Goal: Task Accomplishment & Management: Use online tool/utility

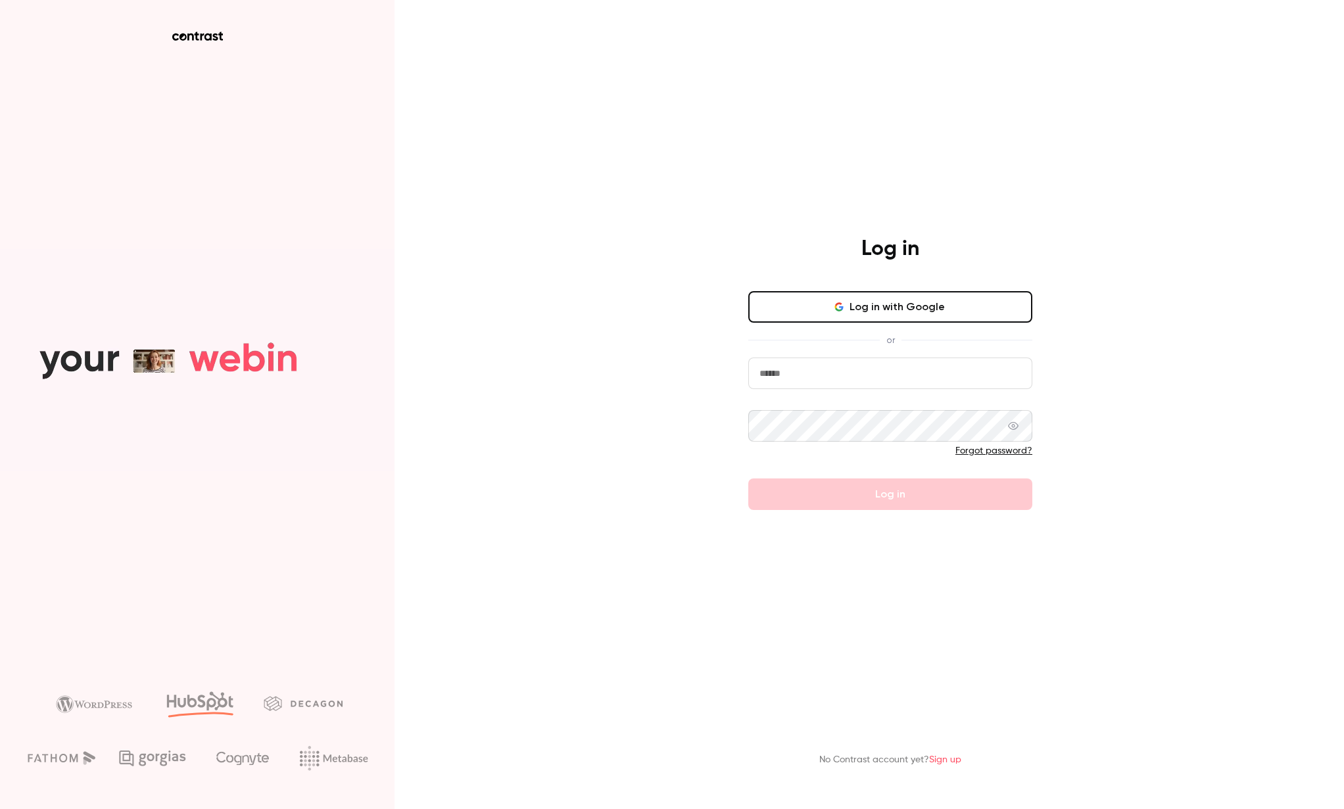
click at [848, 302] on button "Log in with Google" at bounding box center [890, 307] width 284 height 32
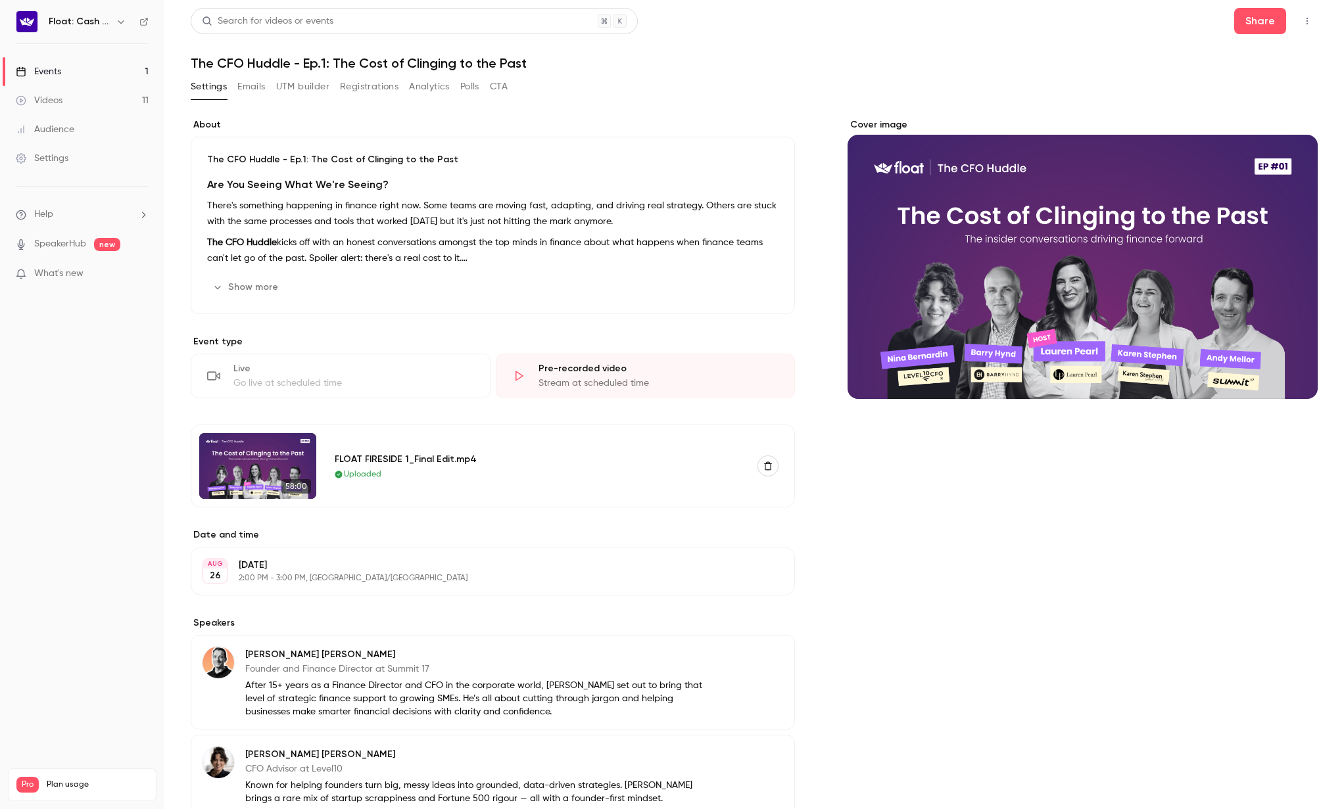
click at [497, 82] on button "CTA" at bounding box center [499, 86] width 18 height 21
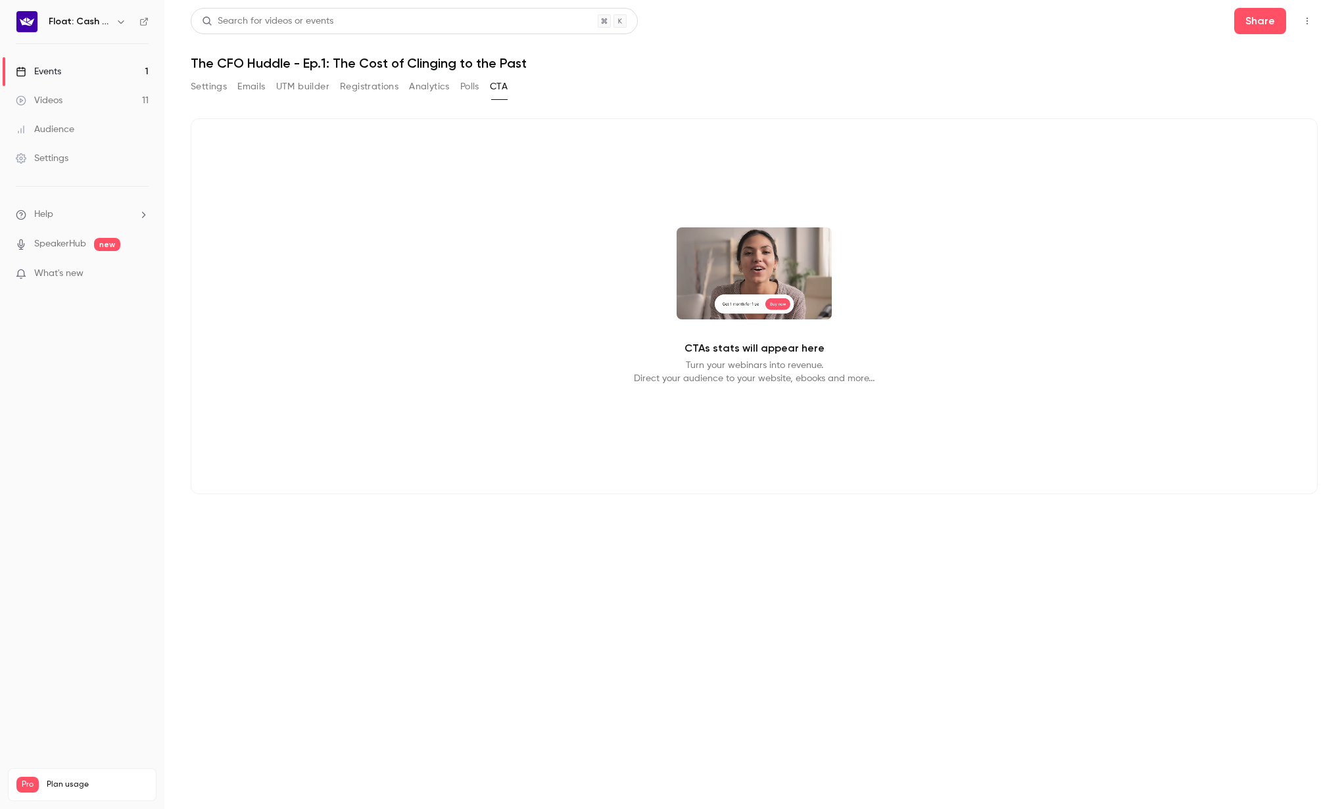
click at [250, 87] on button "Emails" at bounding box center [251, 86] width 28 height 21
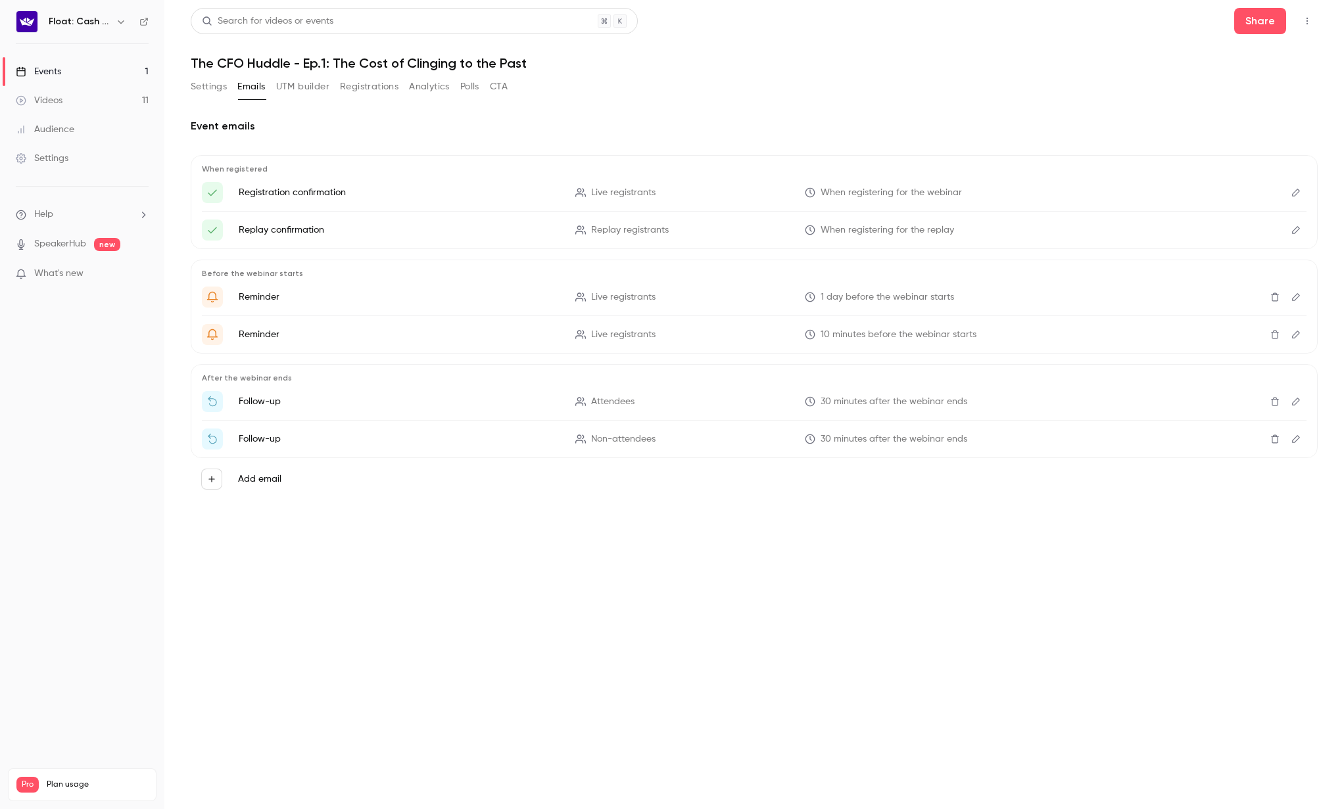
click at [216, 88] on button "Settings" at bounding box center [209, 86] width 36 height 21
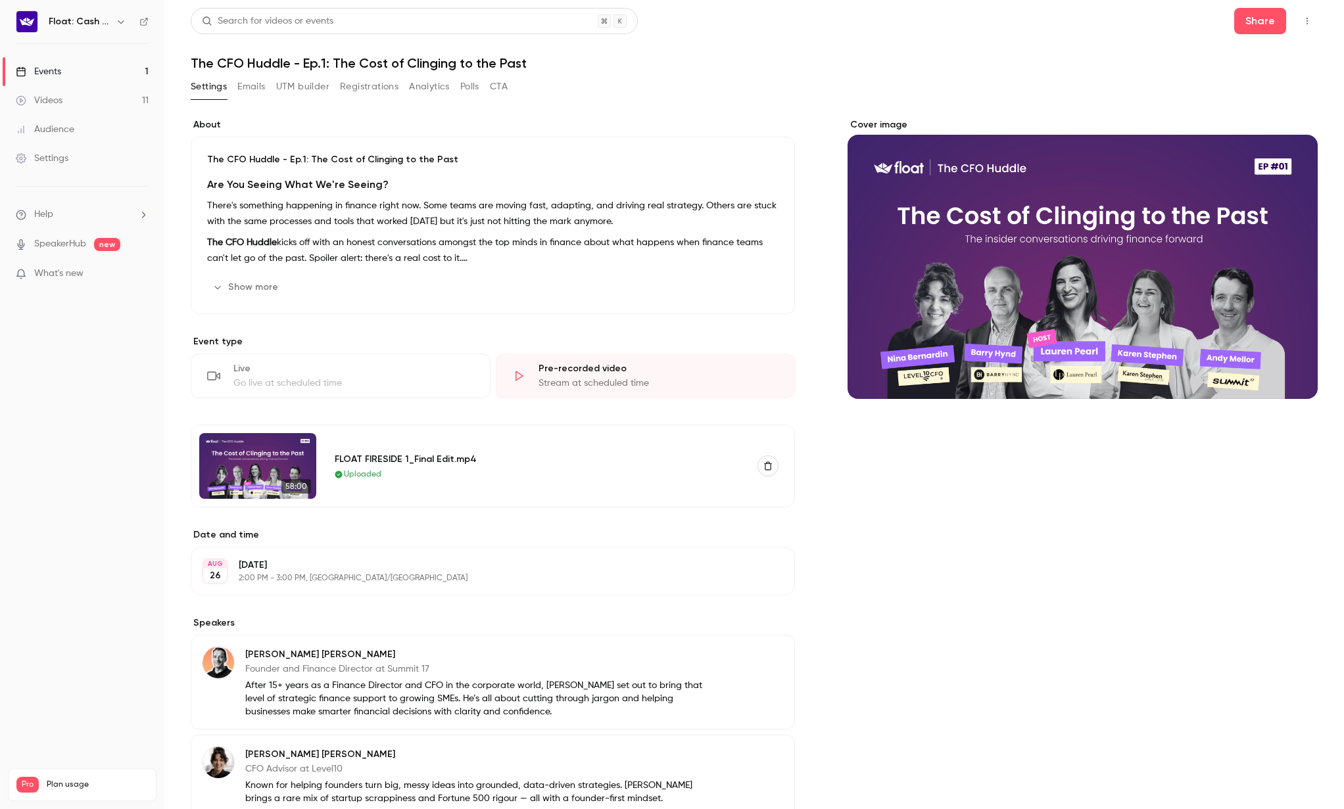
click at [249, 281] on button "Show more" at bounding box center [246, 287] width 79 height 21
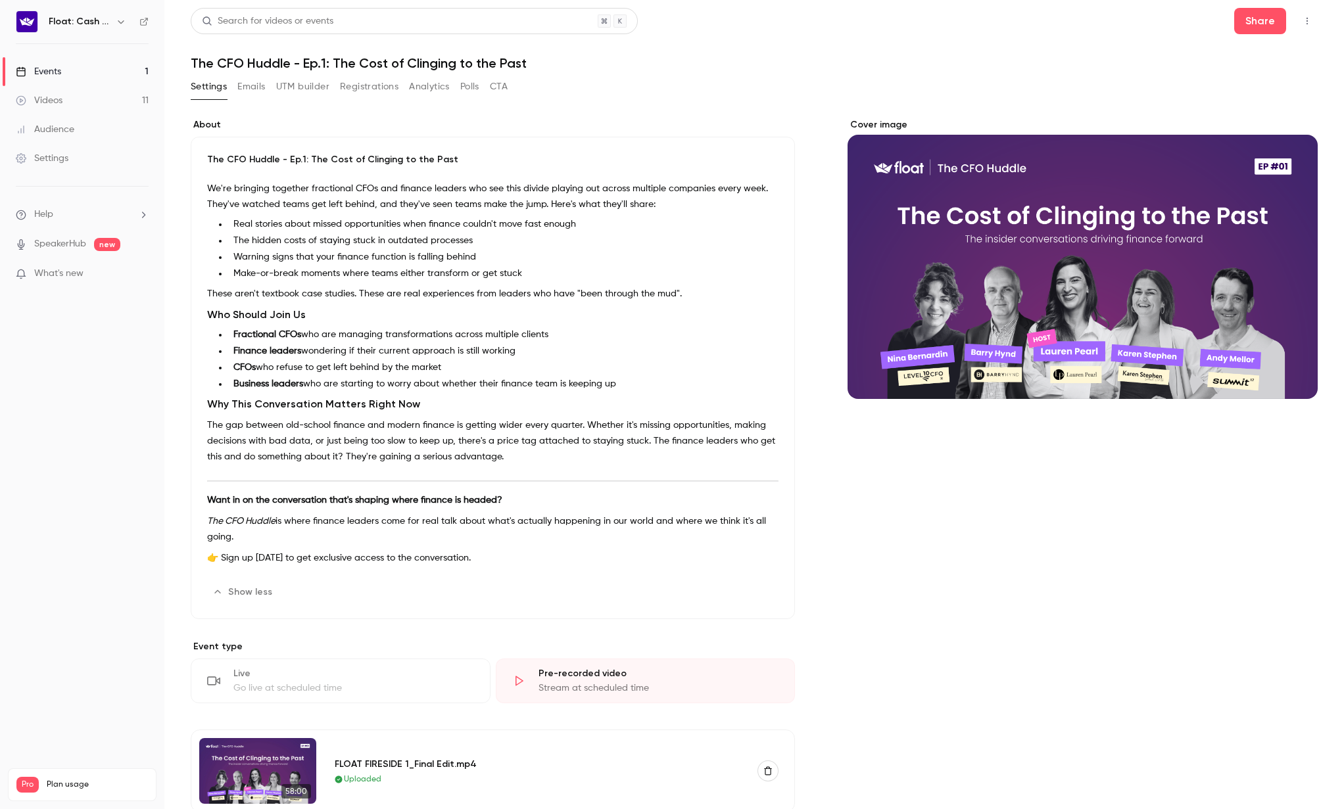
click at [502, 85] on button "CTA" at bounding box center [499, 86] width 18 height 21
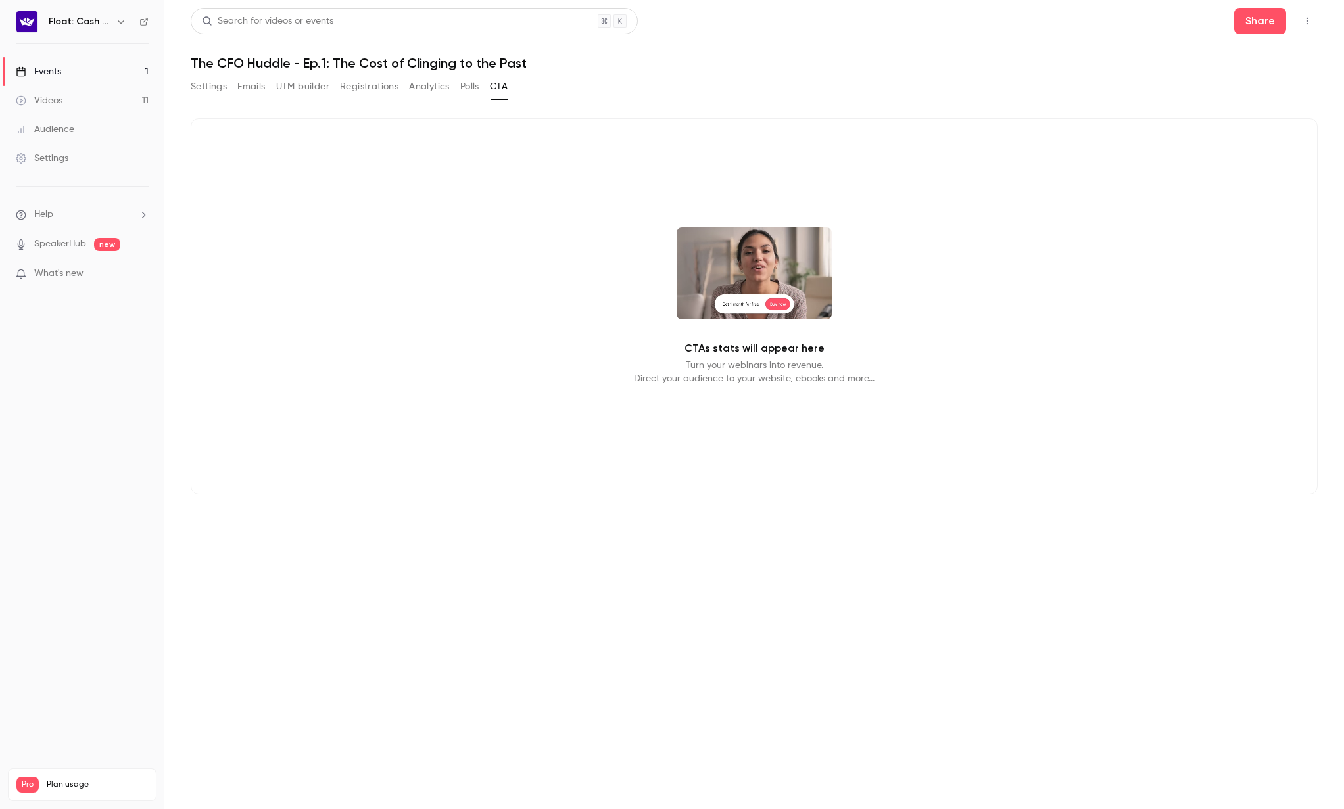
click at [476, 83] on button "Polls" at bounding box center [469, 86] width 19 height 21
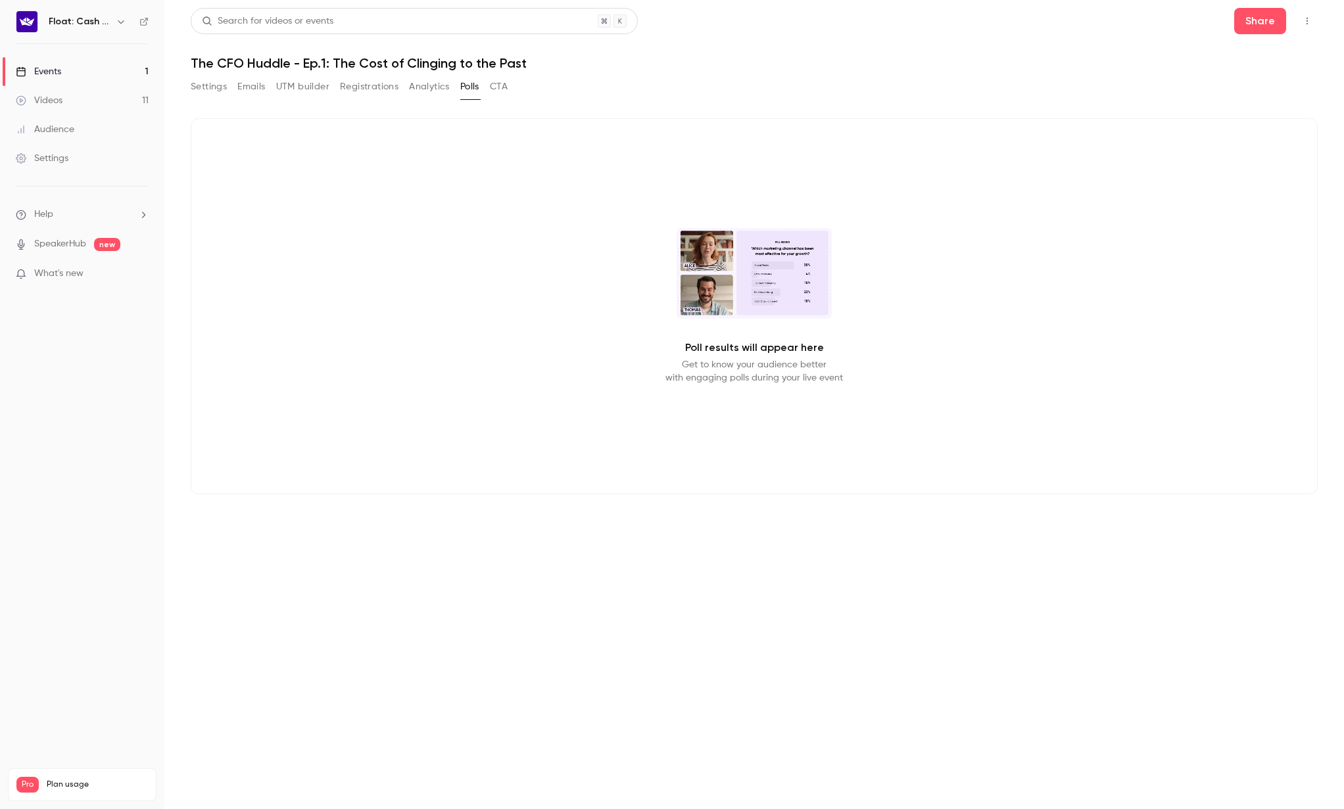
click at [372, 91] on button "Registrations" at bounding box center [369, 86] width 59 height 21
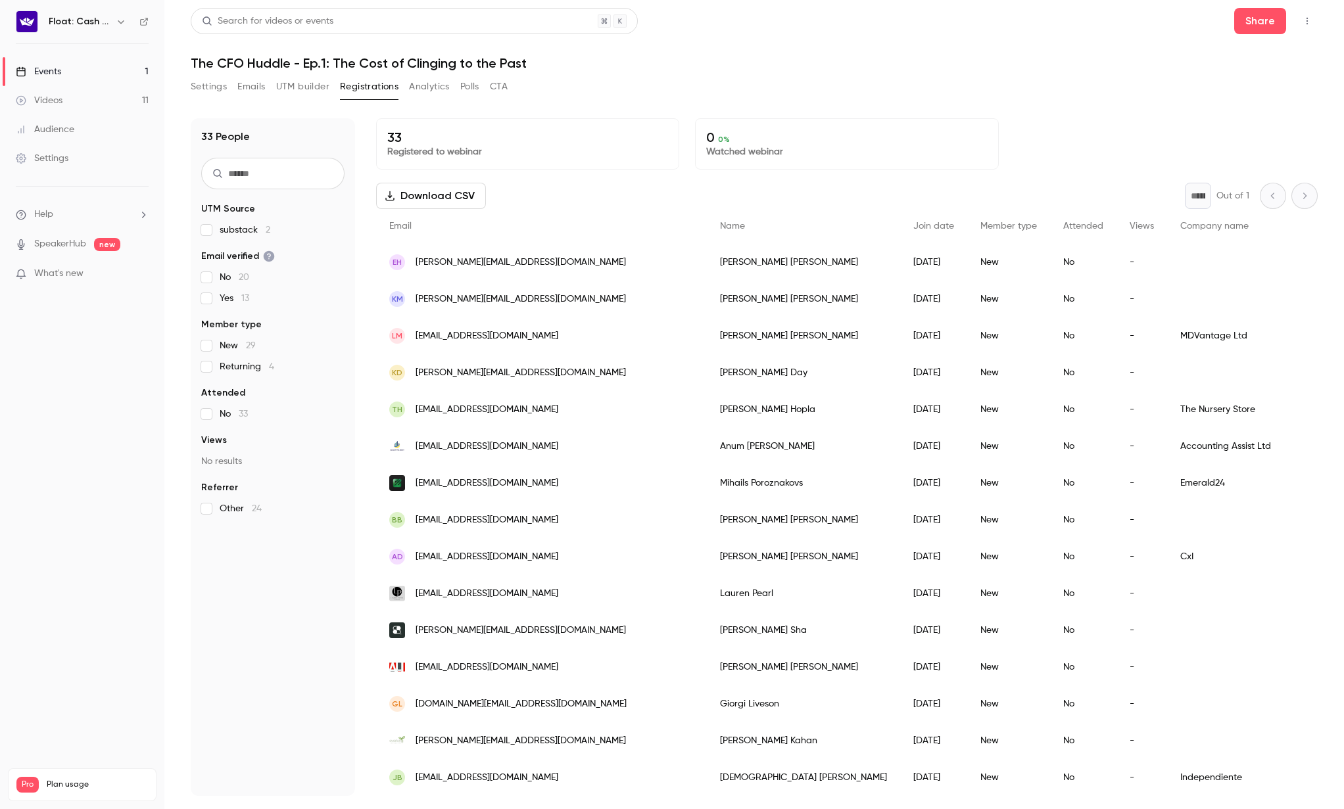
click at [318, 93] on button "UTM builder" at bounding box center [302, 86] width 53 height 21
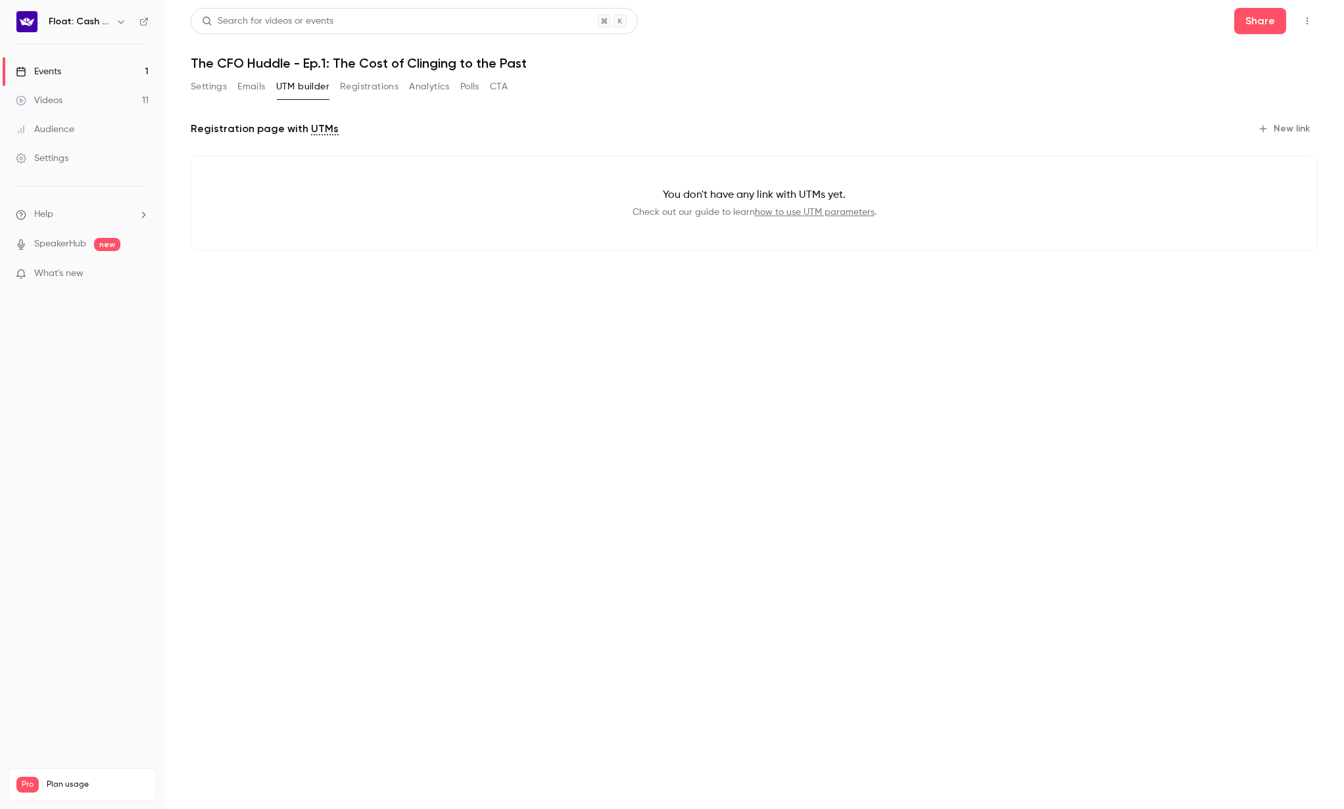
click at [255, 84] on button "Emails" at bounding box center [251, 86] width 28 height 21
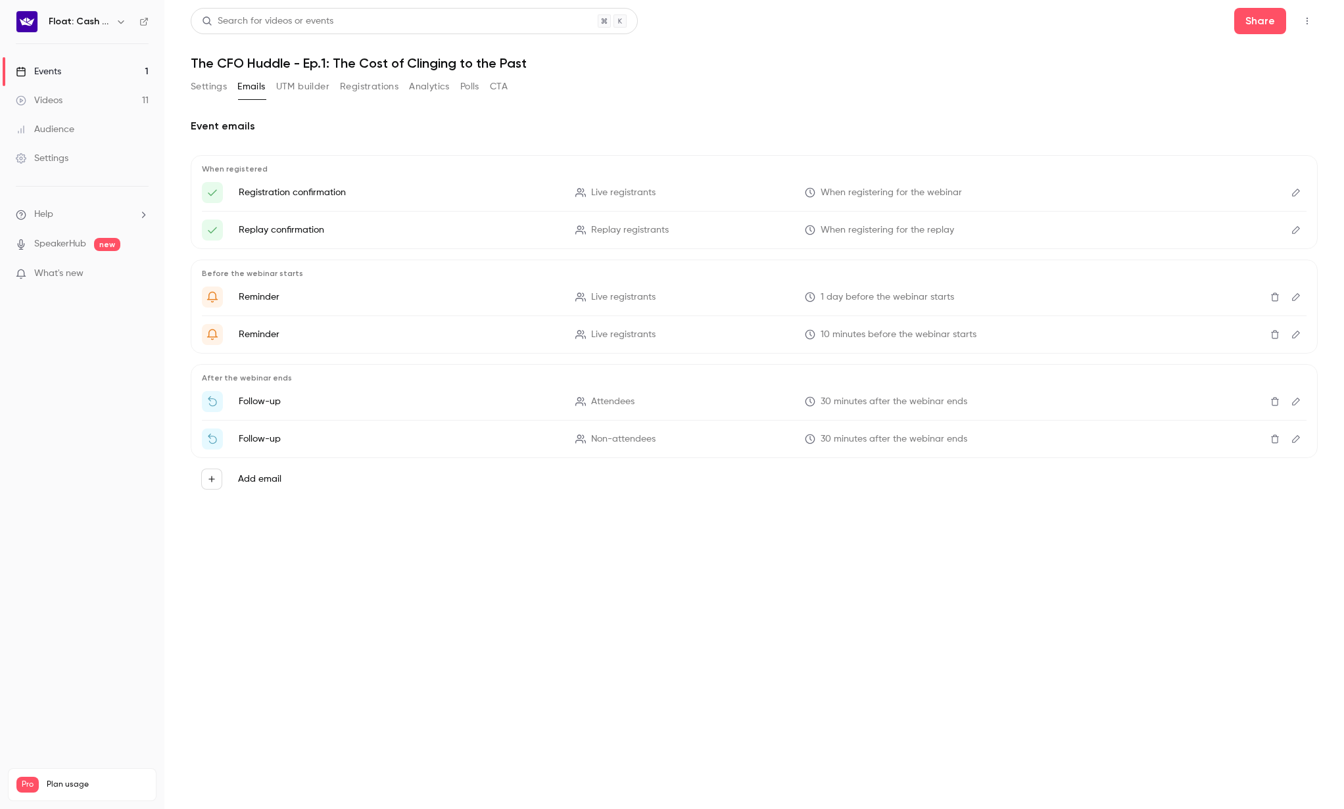
click at [215, 85] on button "Settings" at bounding box center [209, 86] width 36 height 21
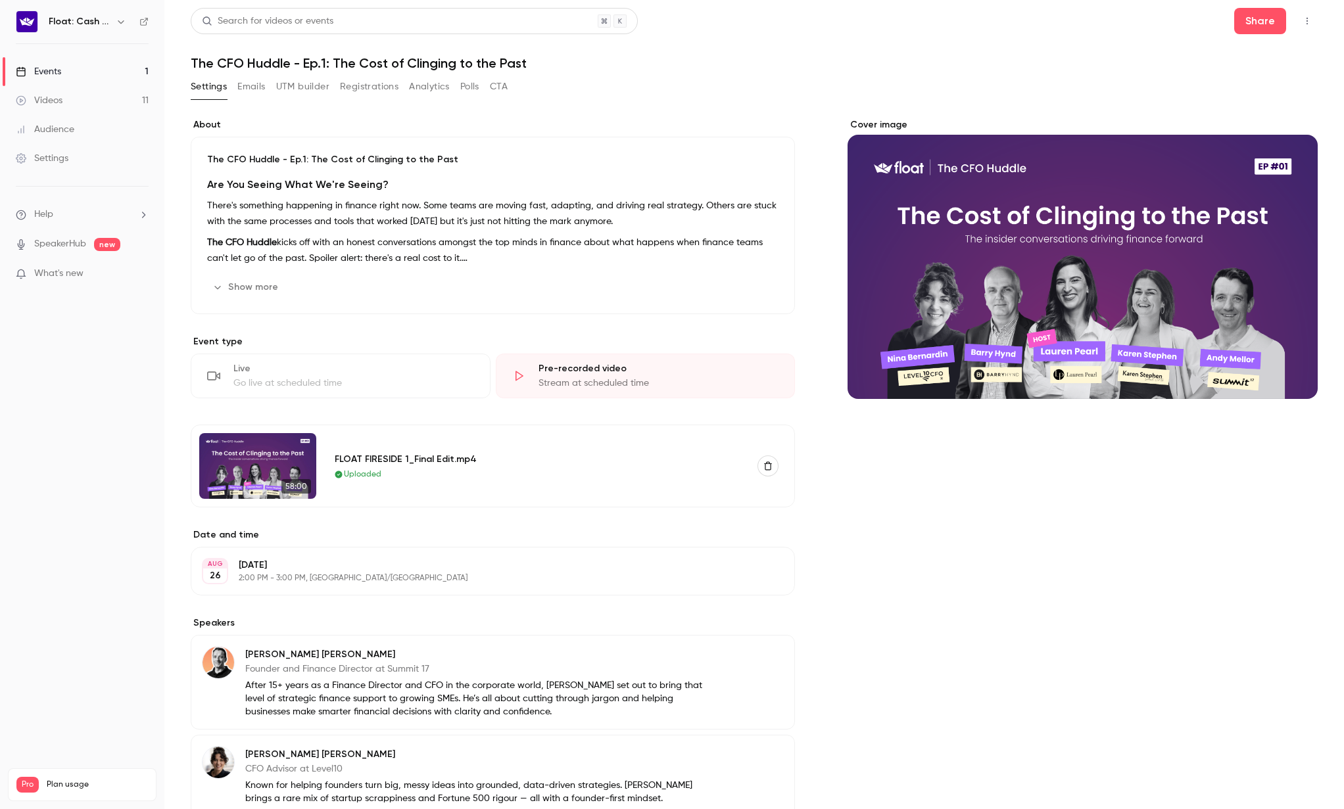
click at [496, 90] on button "CTA" at bounding box center [499, 86] width 18 height 21
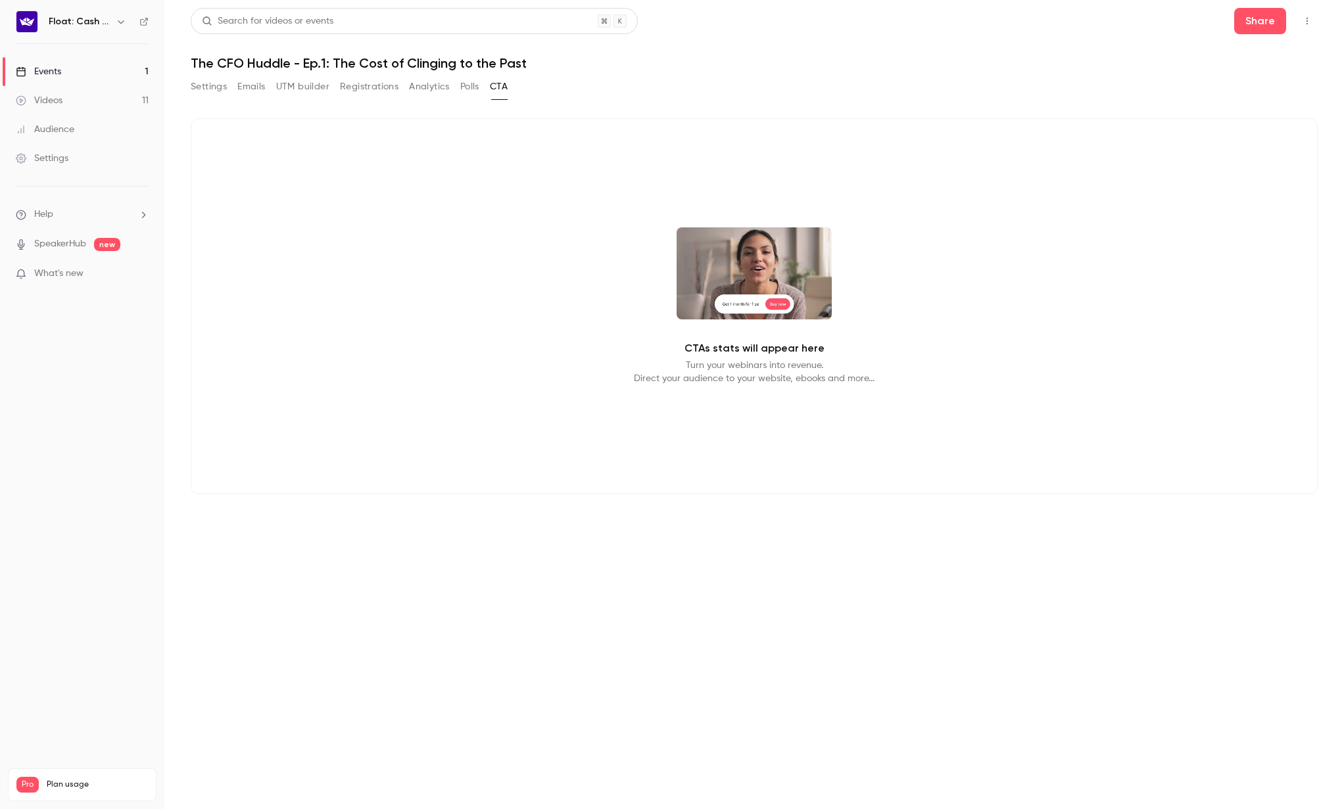
click at [219, 83] on button "Settings" at bounding box center [209, 86] width 36 height 21
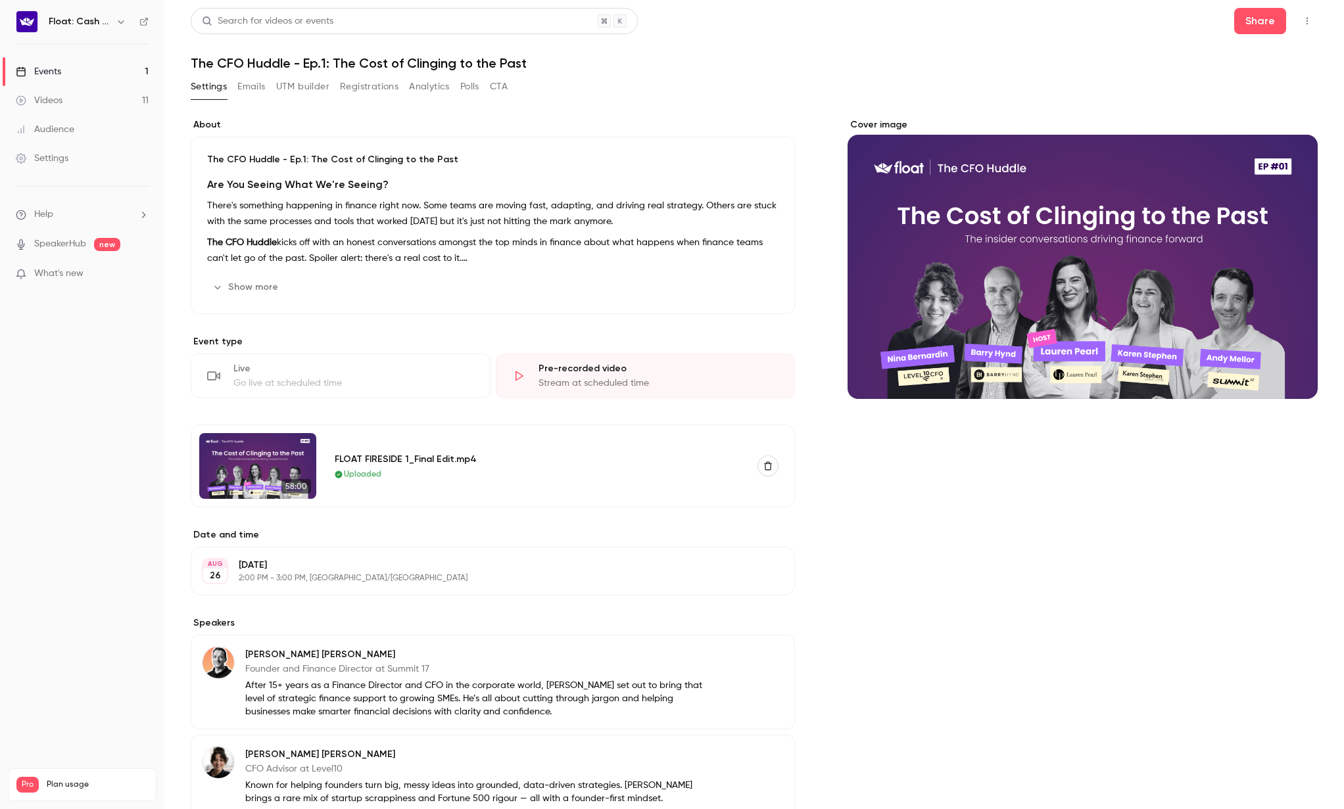
click at [249, 287] on button "Show more" at bounding box center [246, 287] width 79 height 21
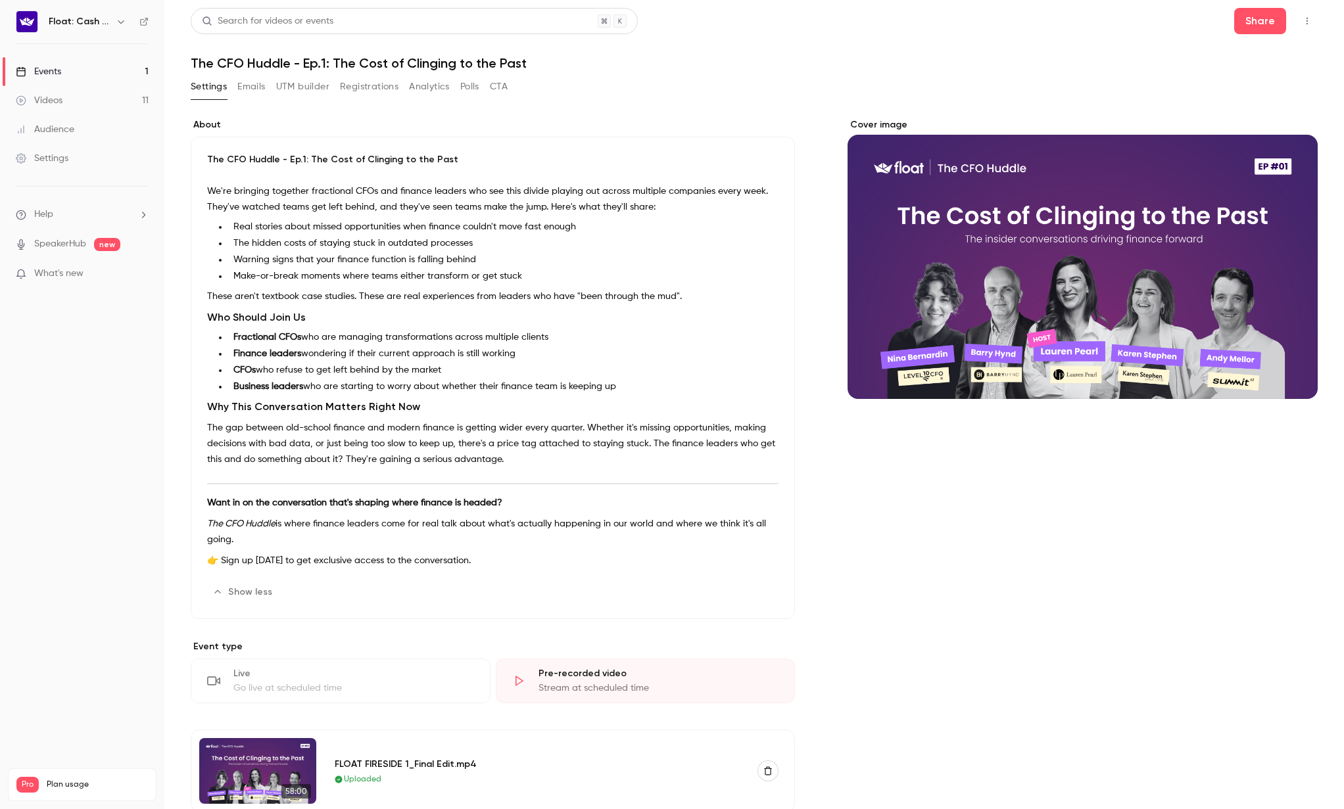
scroll to position [112, 0]
click at [304, 81] on button "UTM builder" at bounding box center [302, 86] width 53 height 21
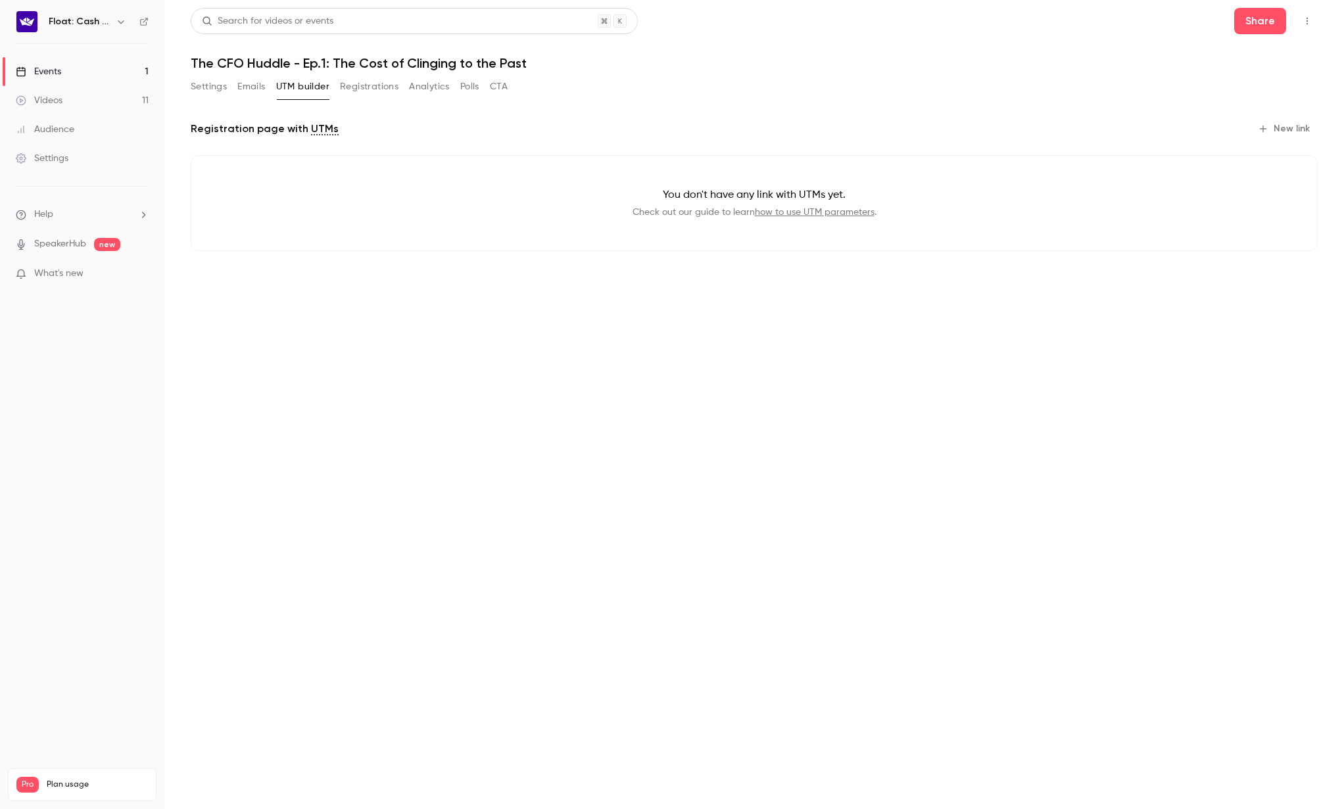
click at [208, 84] on button "Settings" at bounding box center [209, 86] width 36 height 21
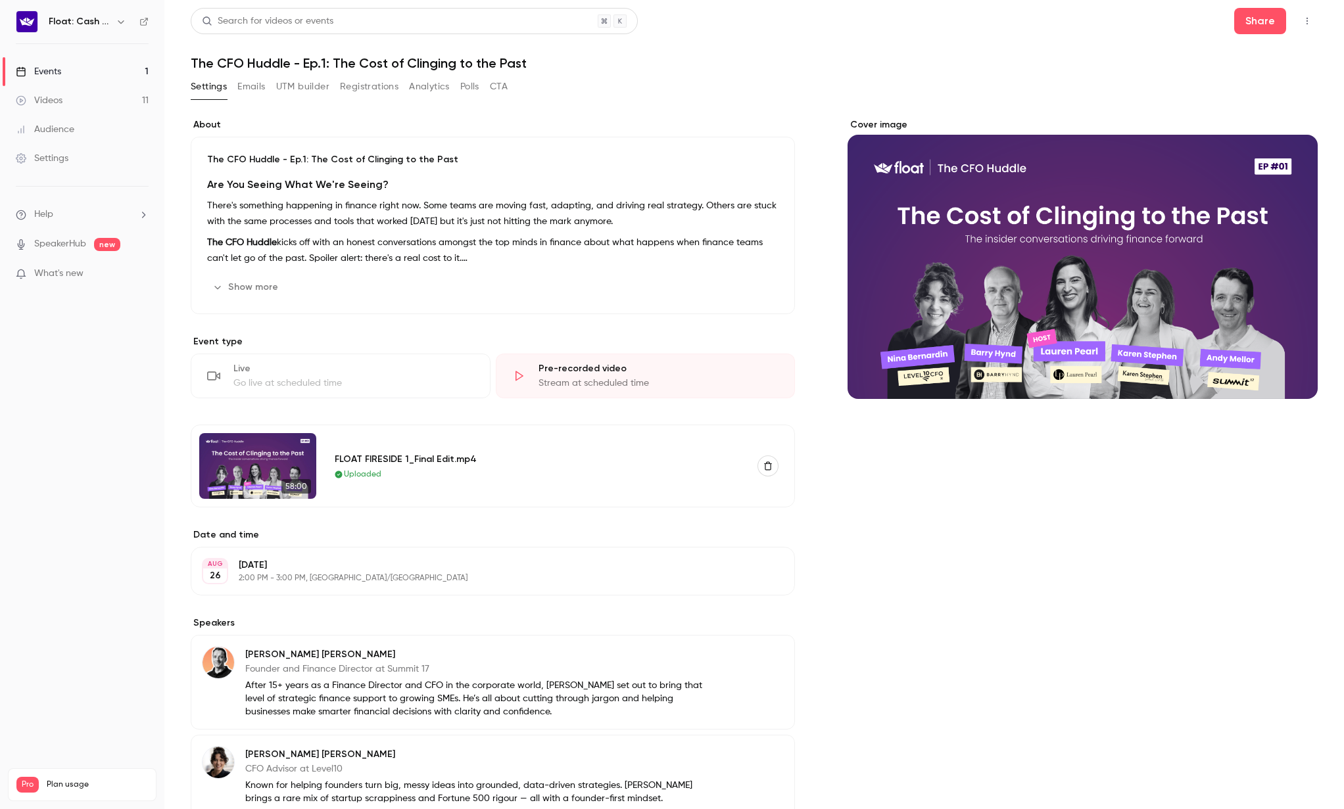
click at [243, 285] on button "Show more" at bounding box center [246, 287] width 79 height 21
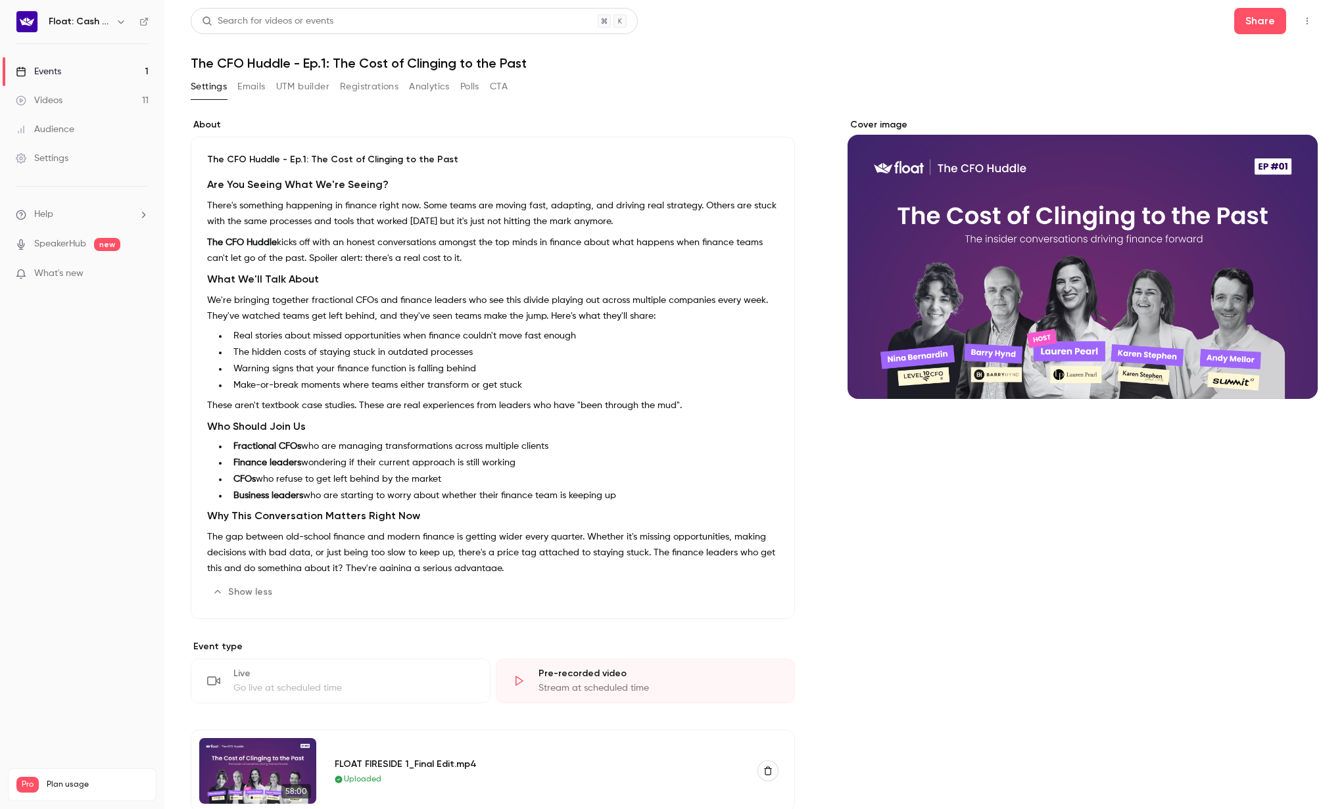
click at [516, 86] on div "Settings Emails UTM builder Registrations Analytics Polls CTA" at bounding box center [754, 89] width 1127 height 26
click at [504, 84] on button "CTA" at bounding box center [499, 86] width 18 height 21
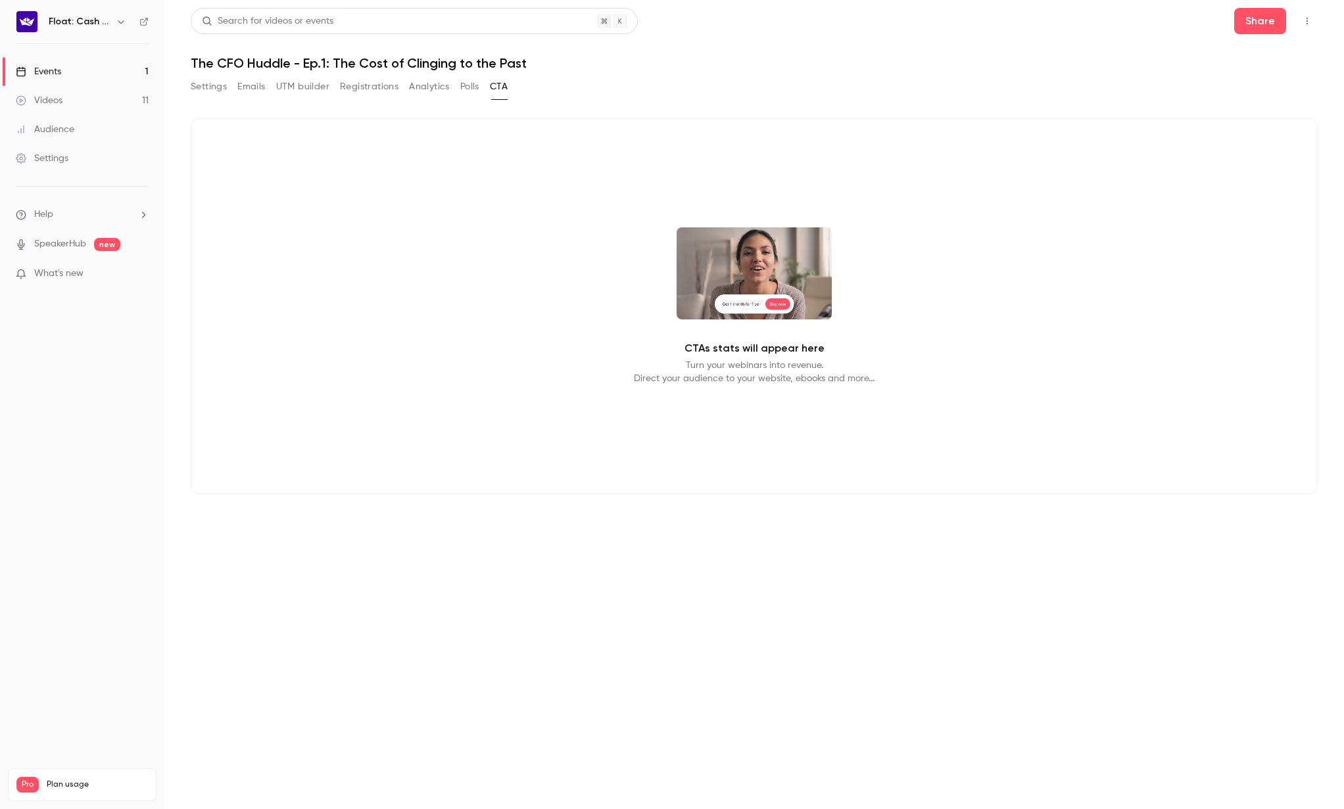
click at [203, 89] on button "Settings" at bounding box center [209, 86] width 36 height 21
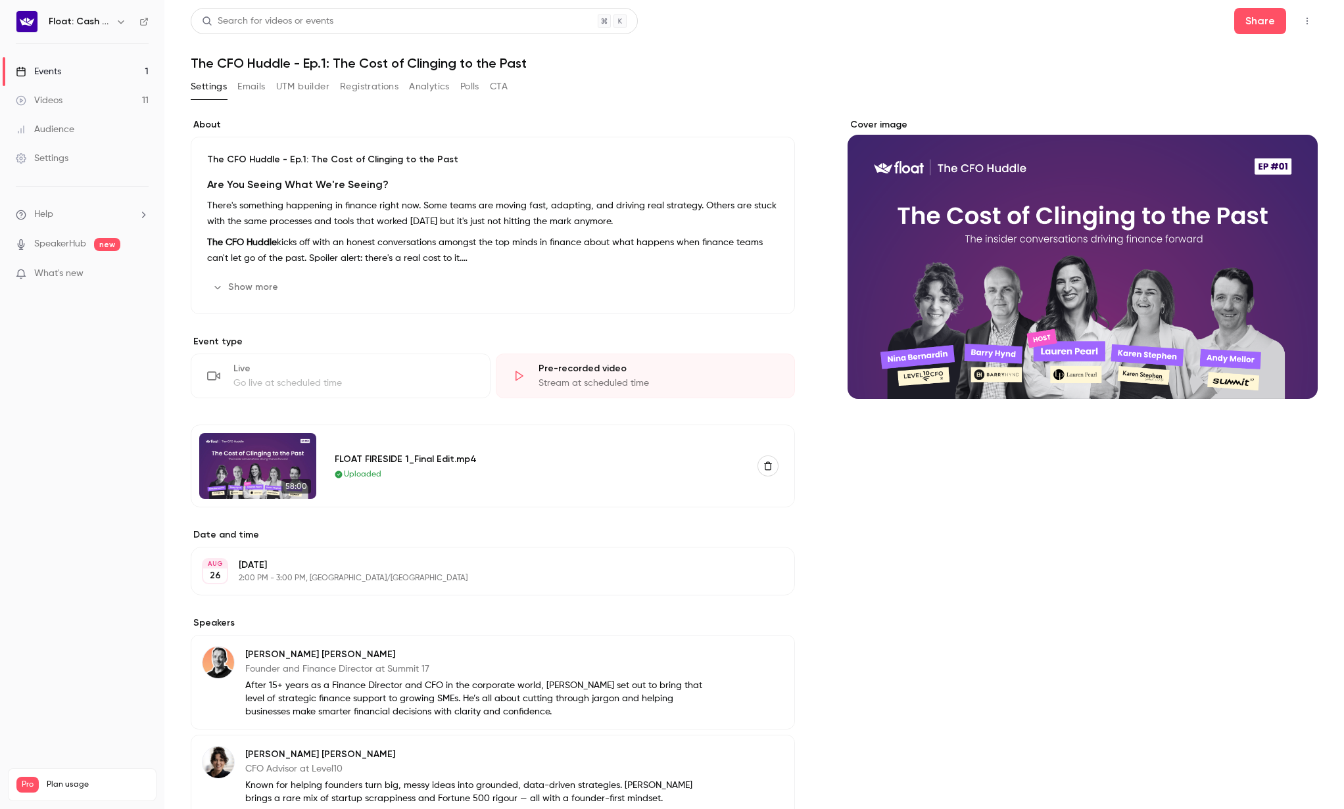
click at [305, 80] on button "UTM builder" at bounding box center [302, 86] width 53 height 21
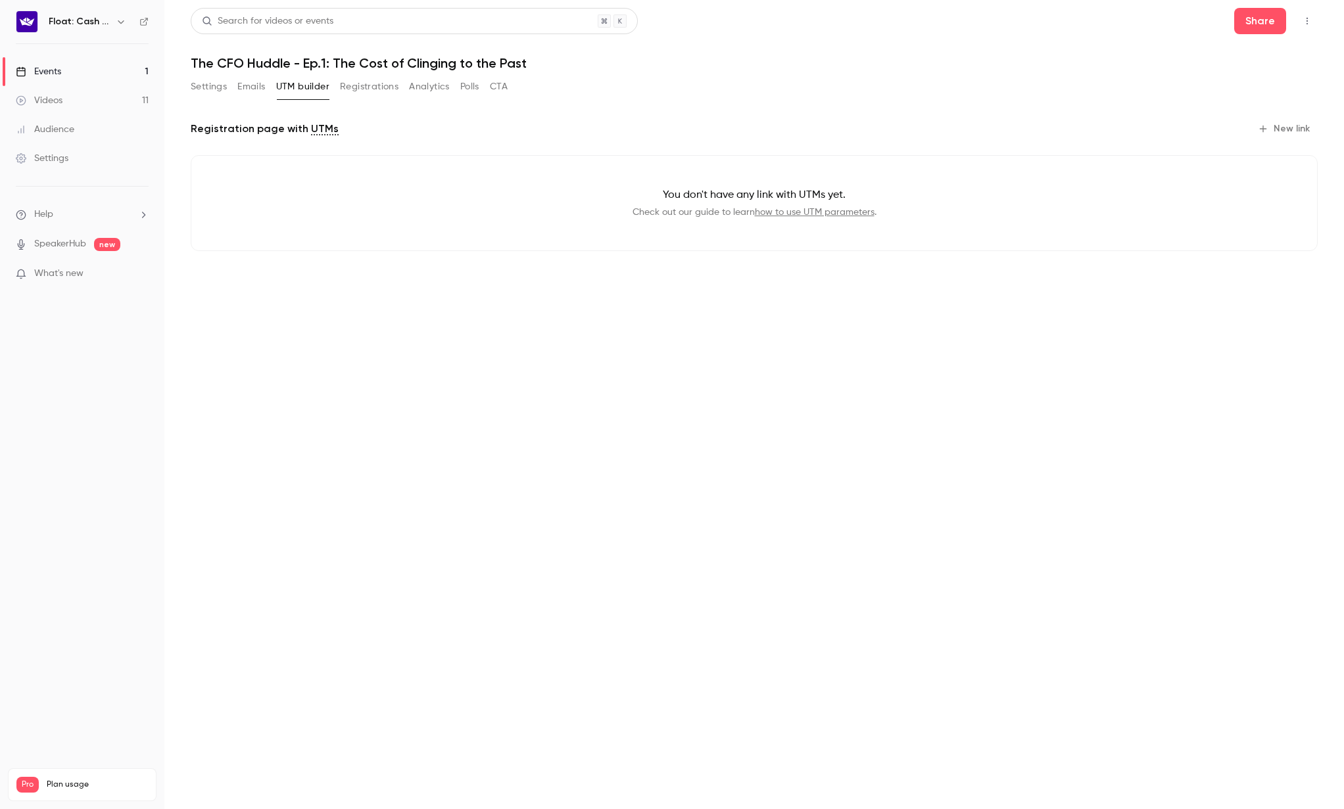
click at [1283, 131] on button "New link" at bounding box center [1284, 128] width 65 height 21
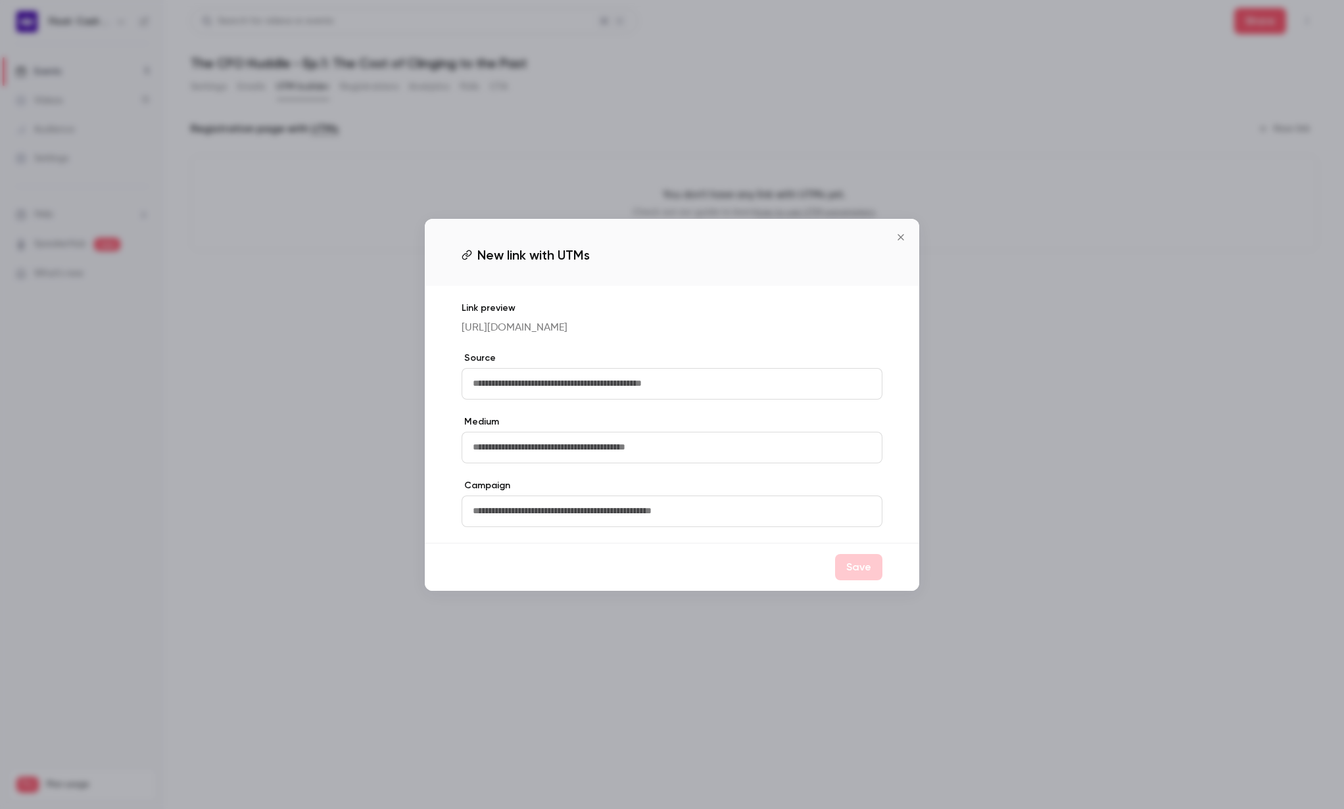
click at [348, 421] on div at bounding box center [672, 404] width 1344 height 809
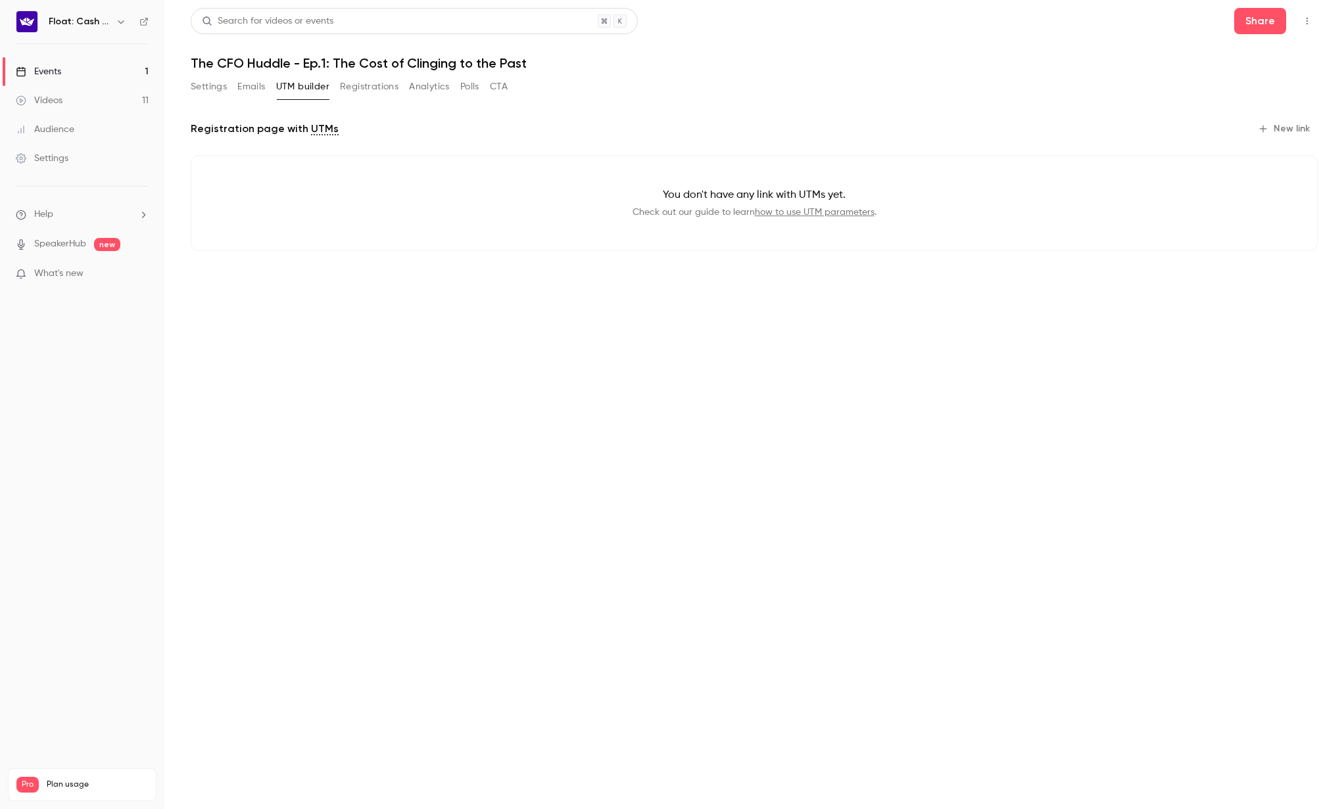
click at [498, 84] on button "CTA" at bounding box center [499, 86] width 18 height 21
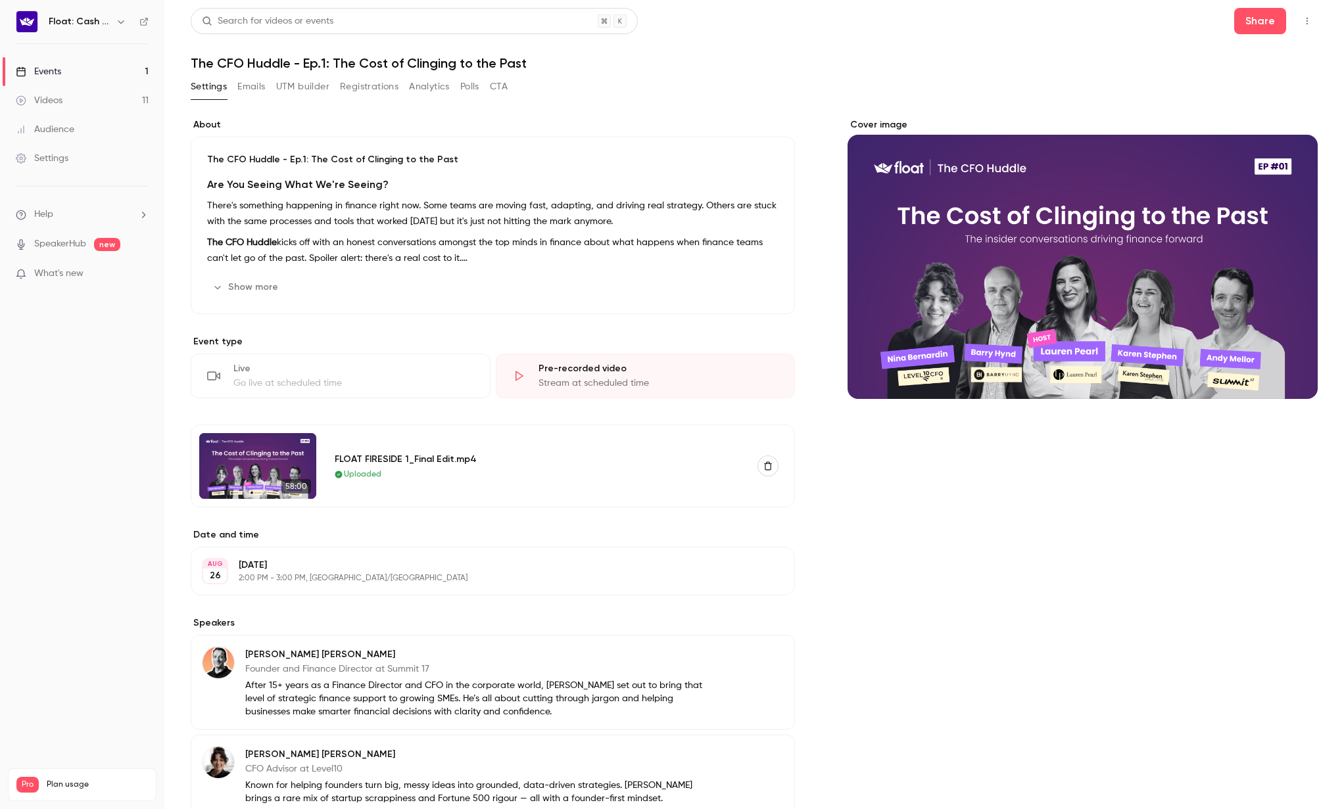
click at [496, 84] on button "CTA" at bounding box center [499, 86] width 18 height 21
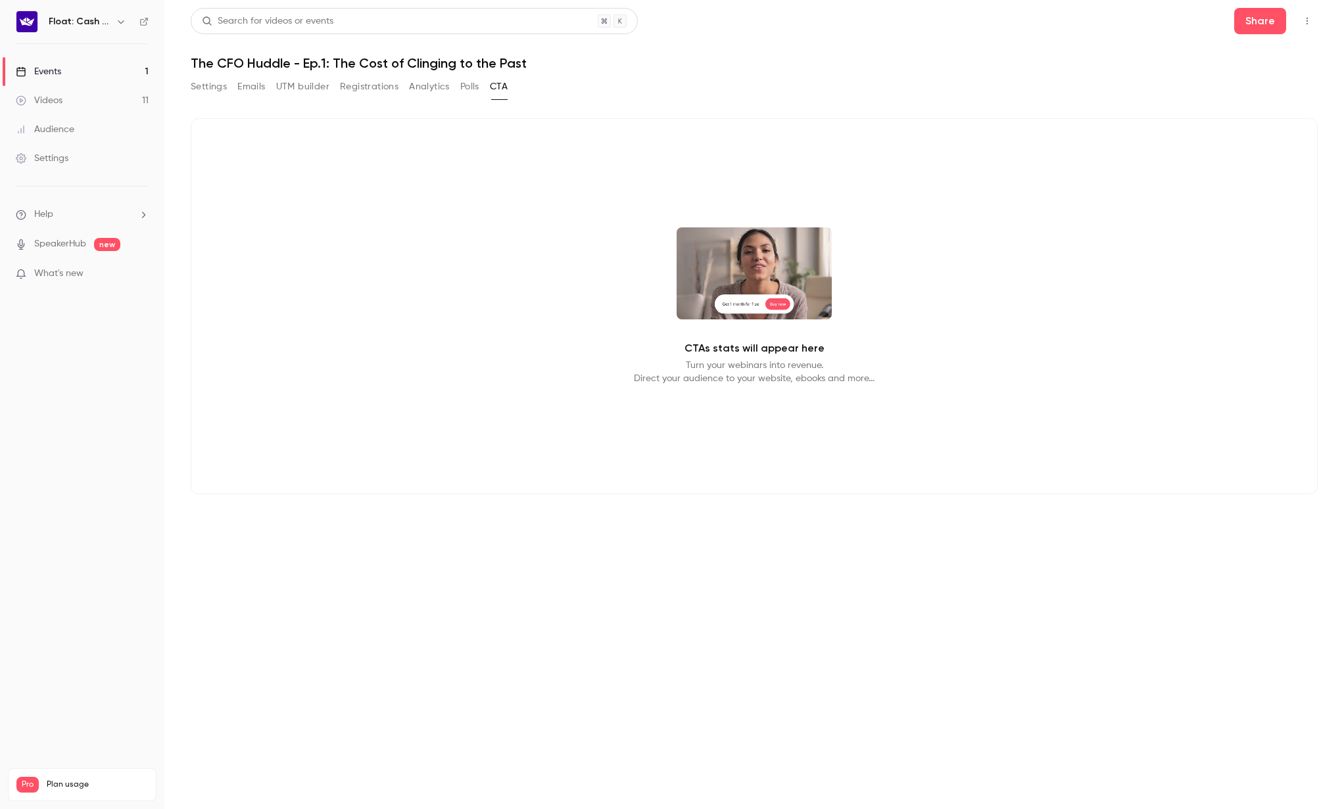
click at [660, 548] on main "Search for videos or events Share The CFO Huddle - Ep.1: The Cost of Clinging t…" at bounding box center [753, 404] width 1179 height 809
click at [492, 582] on main "Search for videos or events Share The CFO Huddle - Ep.1: The Cost of Clinging t…" at bounding box center [753, 404] width 1179 height 809
